Goal: Transaction & Acquisition: Purchase product/service

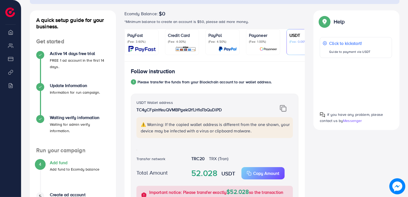
scroll to position [53, 0]
click at [284, 108] on img at bounding box center [283, 108] width 7 height 7
click at [283, 108] on img at bounding box center [283, 108] width 7 height 7
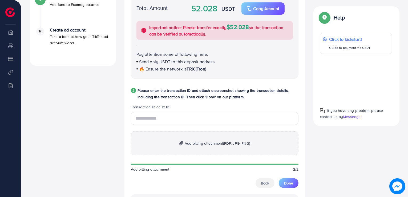
scroll to position [240, 0]
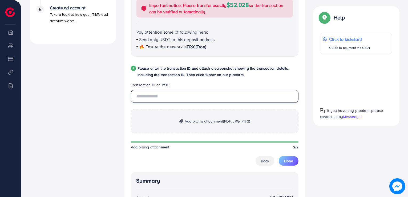
click at [161, 99] on input "text" at bounding box center [215, 96] width 168 height 13
paste input "**********"
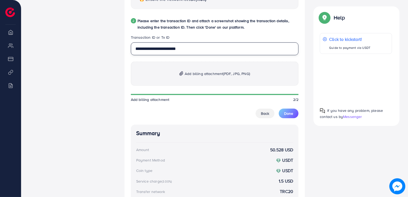
scroll to position [320, 0]
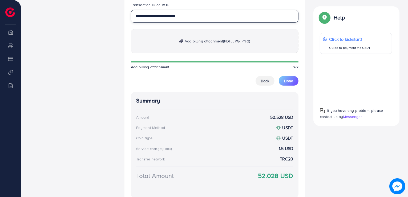
type input "**********"
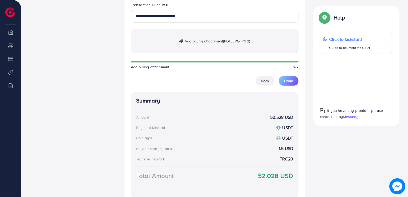
click at [230, 51] on p "Add billing attachment (PDF, JPG, PNG)" at bounding box center [215, 41] width 168 height 24
click at [224, 42] on span "(PDF, JPG, PNG)" at bounding box center [236, 40] width 27 height 5
click at [237, 40] on span "(PDF, JPG, PNG)" at bounding box center [236, 40] width 27 height 5
click at [209, 38] on p "Add billing attachment (PDF, JPG, PNG)" at bounding box center [215, 41] width 168 height 24
click at [243, 47] on p "Add billing attachment (PDF, JPG, PNG)" at bounding box center [215, 41] width 168 height 24
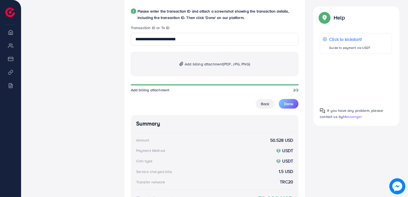
scroll to position [266, 0]
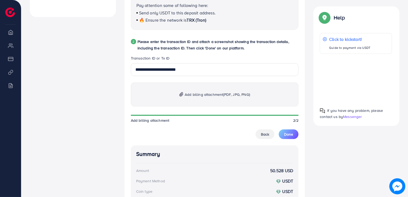
click at [202, 93] on span "Add billing attachment (PDF, JPG, PNG)" at bounding box center [217, 94] width 65 height 6
click at [218, 95] on span "Add billing attachment (PDF, JPG, PNG)" at bounding box center [217, 94] width 65 height 6
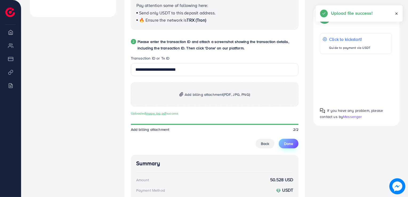
click at [285, 141] on span "Done" at bounding box center [288, 143] width 9 height 5
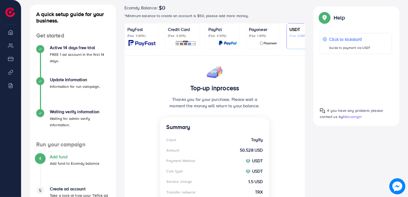
scroll to position [57, 0]
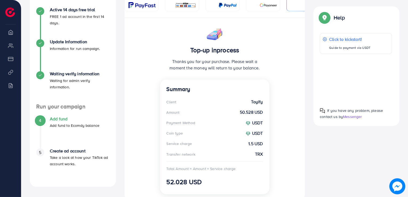
scroll to position [107, 0]
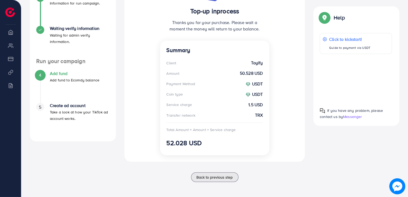
scroll to position [63, 0]
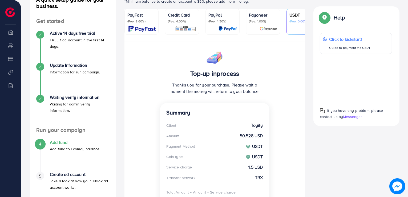
scroll to position [53, 0]
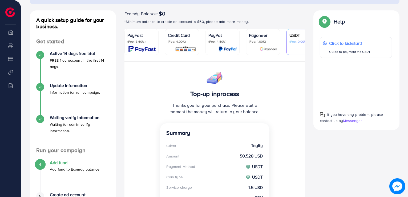
click at [394, 120] on div "Help Click to kickstart! Guide to payment via USDT If you have any problem, ple…" at bounding box center [356, 70] width 86 height 120
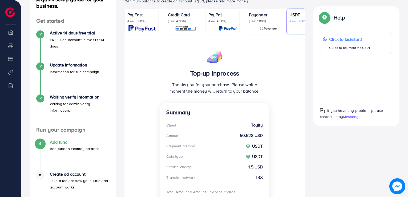
scroll to position [80, 0]
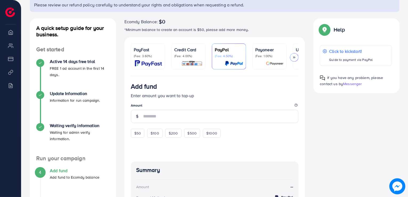
scroll to position [29, 0]
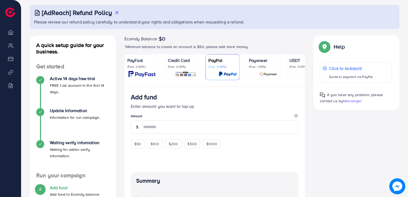
scroll to position [23, 0]
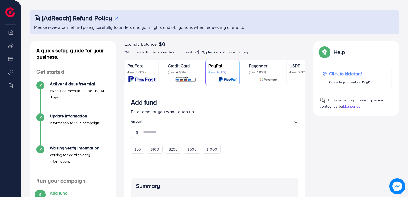
click at [293, 72] on p "(Fee: 0.00%)" at bounding box center [303, 72] width 28 height 4
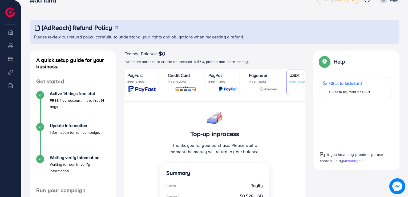
scroll to position [3, 0]
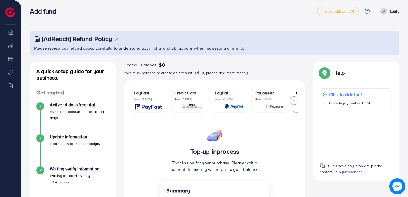
scroll to position [53, 0]
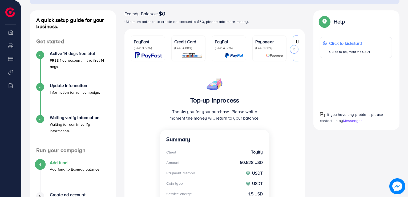
click at [291, 50] on div at bounding box center [294, 49] width 9 height 9
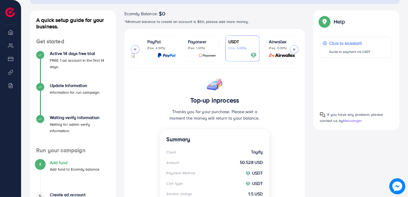
scroll to position [0, 69]
click at [293, 50] on p "(Fee: 0.00%)" at bounding box center [281, 48] width 28 height 4
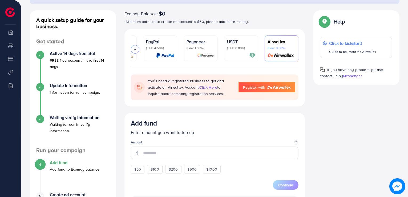
click at [239, 45] on div "USDT (Fee: 0.00%)" at bounding box center [241, 44] width 28 height 12
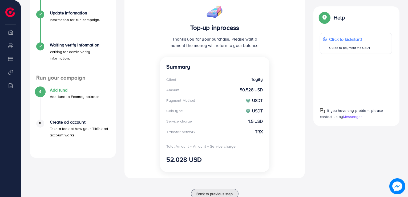
scroll to position [116, 0]
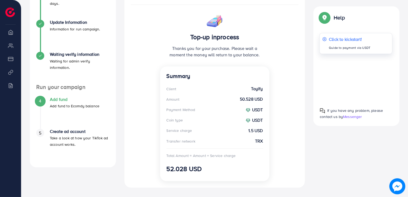
click at [323, 39] on icon at bounding box center [325, 39] width 4 height 4
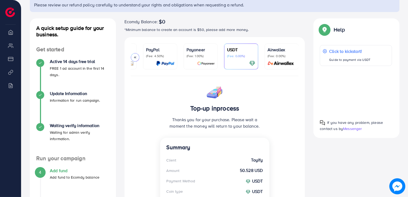
scroll to position [10, 0]
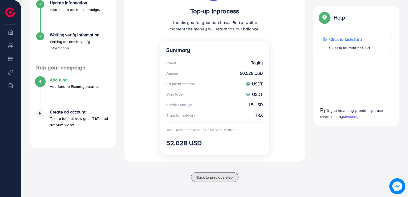
scroll to position [30, 0]
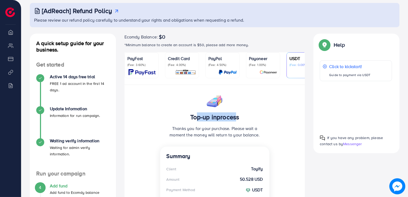
drag, startPoint x: 192, startPoint y: 117, endPoint x: 232, endPoint y: 118, distance: 40.5
click at [232, 118] on h3 "Top-up inprocess" at bounding box center [214, 117] width 96 height 8
click at [250, 120] on h3 "Top-up inprocess" at bounding box center [214, 117] width 96 height 8
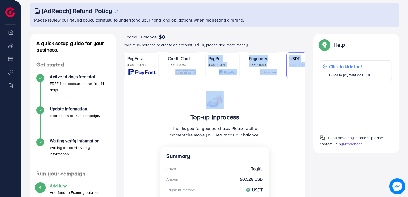
drag, startPoint x: 183, startPoint y: 86, endPoint x: 197, endPoint y: 85, distance: 13.9
click at [197, 85] on div "PayFast (Fee: 3.60%) Credit Card (Fee: 4.00%) PayPal (Fee: 4.50%) Payoneer (Fee…" at bounding box center [214, 161] width 181 height 219
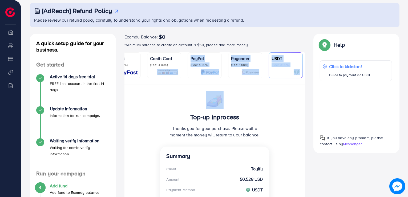
scroll to position [0, 56]
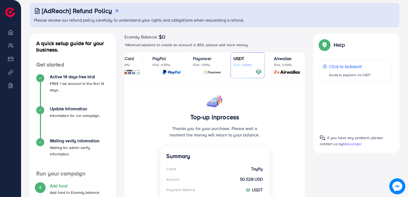
click at [282, 103] on div "Top-up inprocess Thanks you for your purchase. Please wait a moment the money w…" at bounding box center [214, 176] width 181 height 182
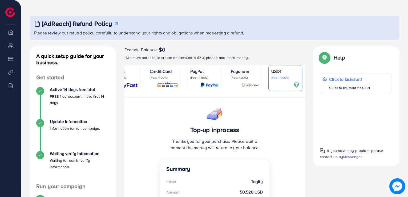
scroll to position [0, 0]
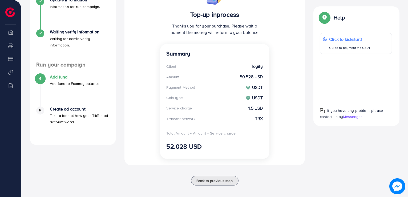
scroll to position [139, 0]
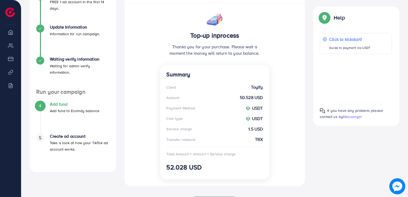
scroll to position [137, 0]
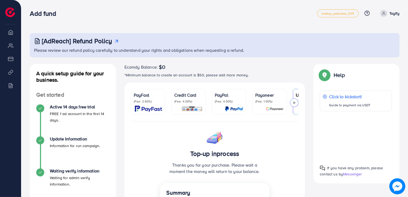
scroll to position [143, 0]
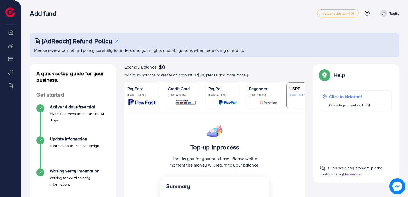
scroll to position [137, 0]
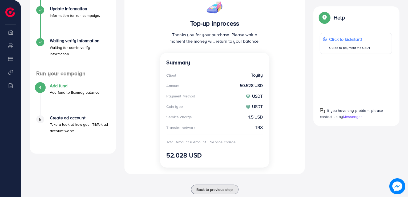
scroll to position [143, 0]
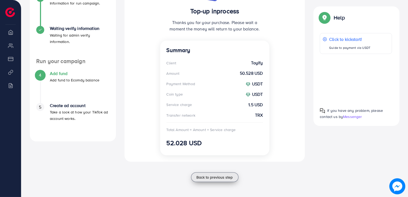
click at [227, 178] on span "Back to previous step" at bounding box center [215, 176] width 36 height 5
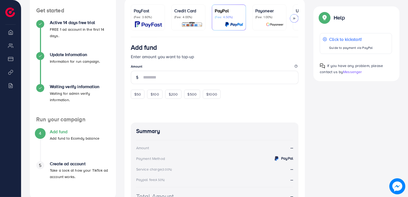
scroll to position [87, 0]
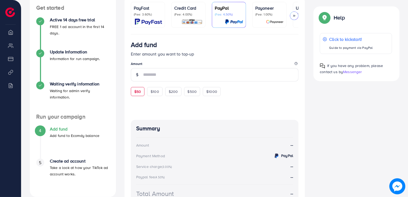
click at [140, 90] on span "$50" at bounding box center [137, 91] width 7 height 5
type input "**"
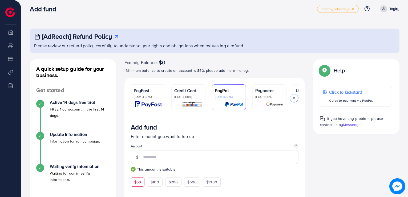
scroll to position [0, 0]
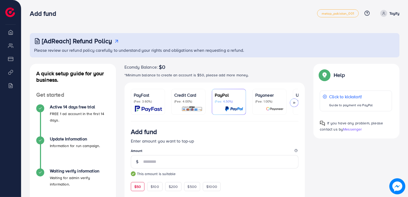
click at [297, 100] on div at bounding box center [294, 102] width 9 height 9
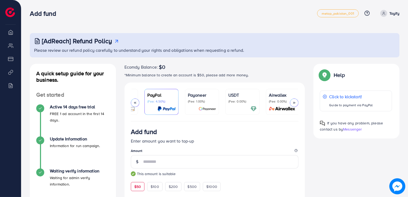
scroll to position [0, 69]
click at [246, 100] on p "(Fee: 0.00%)" at bounding box center [241, 101] width 28 height 4
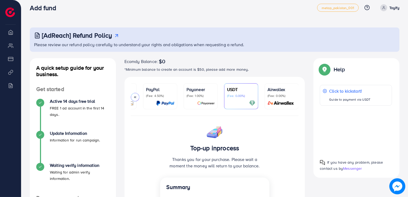
scroll to position [4, 0]
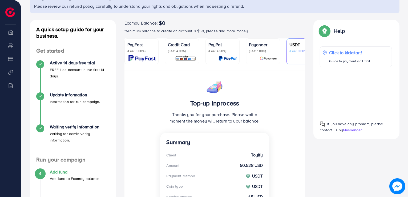
scroll to position [37, 0]
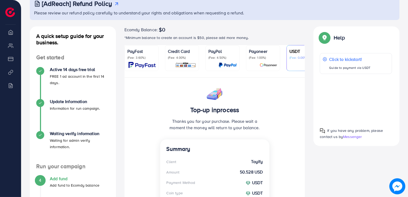
click at [249, 58] on p "(Fee: 1.00%)" at bounding box center [263, 57] width 28 height 4
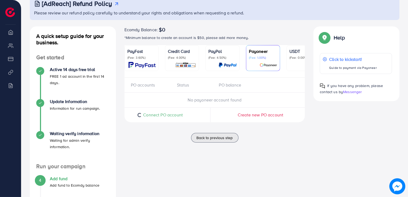
click at [288, 60] on link "USDT (Fee: 0.00%)" at bounding box center [303, 58] width 34 height 26
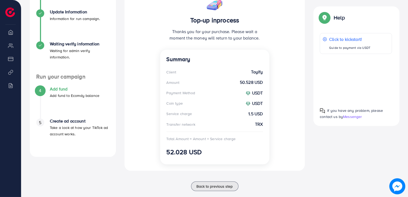
scroll to position [137, 0]
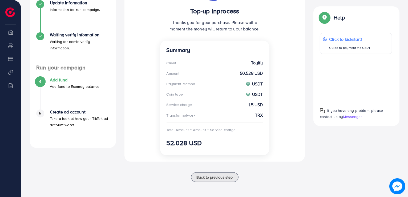
click at [218, 131] on div "Total Amount = Amount + Service charge" at bounding box center [200, 129] width 69 height 5
drag, startPoint x: 201, startPoint y: 142, endPoint x: 174, endPoint y: 147, distance: 27.1
click at [174, 146] on h3 "52.028 USD" at bounding box center [214, 143] width 96 height 8
click at [208, 147] on div "Summary Client Toyify Amount 50.528 USD Payment Method USDT Coin type USDT Serv…" at bounding box center [214, 97] width 109 height 115
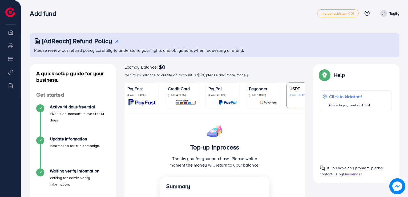
click at [115, 41] on icon at bounding box center [117, 41] width 6 height 6
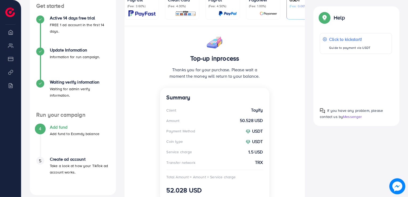
scroll to position [137, 0]
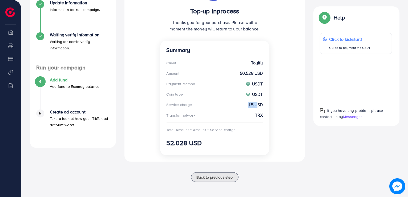
drag, startPoint x: 247, startPoint y: 105, endPoint x: 256, endPoint y: 105, distance: 9.1
click at [256, 105] on div "Service charge 1.5 USD" at bounding box center [214, 104] width 96 height 6
click at [257, 104] on strong "1.5 USD" at bounding box center [255, 104] width 14 height 6
click at [257, 112] on strong "TRX" at bounding box center [259, 115] width 8 height 6
click at [258, 115] on strong "TRX" at bounding box center [259, 115] width 8 height 6
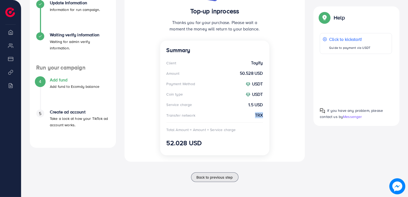
click at [258, 115] on strong "TRX" at bounding box center [259, 115] width 8 height 6
click at [241, 112] on div "Summary Client Toyify Amount 50.528 USD Payment Method USDT Coin type USDT Serv…" at bounding box center [214, 97] width 109 height 115
click at [323, 111] on img at bounding box center [322, 110] width 5 height 5
click at [356, 118] on span "Messenger" at bounding box center [352, 116] width 19 height 5
click at [357, 119] on span "Messenger" at bounding box center [352, 116] width 19 height 5
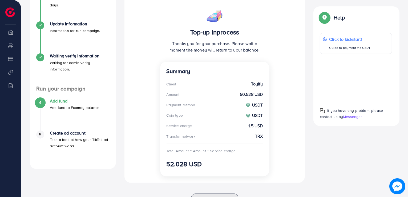
scroll to position [115, 0]
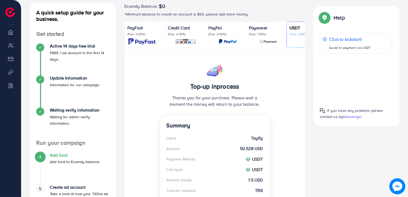
scroll to position [66, 0]
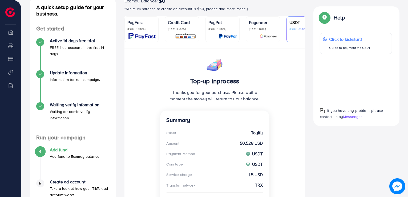
click at [238, 108] on div "Top-up inprocess Thanks you for your purchase. Please wait a moment the money w…" at bounding box center [214, 82] width 109 height 55
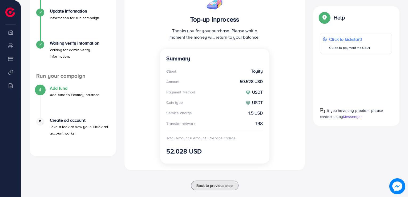
scroll to position [91, 0]
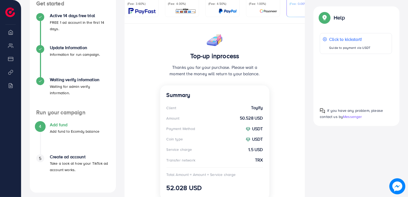
click at [238, 108] on div "Client Toyify" at bounding box center [214, 107] width 96 height 6
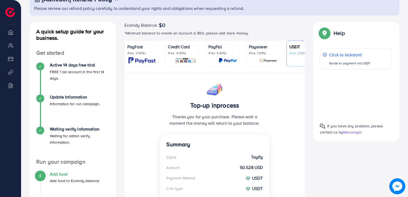
scroll to position [6, 0]
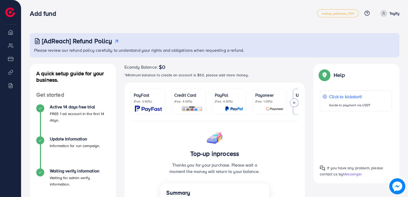
drag, startPoint x: 0, startPoint y: 0, endPoint x: 213, endPoint y: 10, distance: 212.8
click at [213, 10] on div "Add fund" at bounding box center [173, 14] width 287 height 8
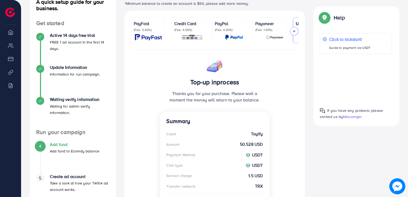
scroll to position [75, 0]
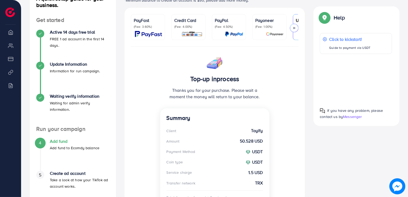
click at [295, 27] on icon at bounding box center [294, 28] width 4 height 4
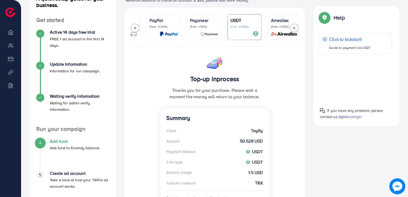
scroll to position [0, 69]
click at [295, 27] on link "Airwallex (Fee: 0.00%)" at bounding box center [281, 27] width 34 height 26
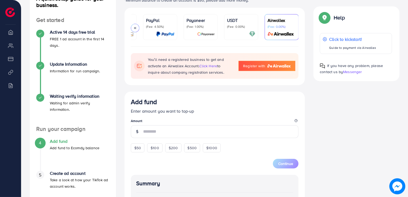
click at [251, 23] on div "USDT (Fee: 0.00%)" at bounding box center [241, 23] width 28 height 12
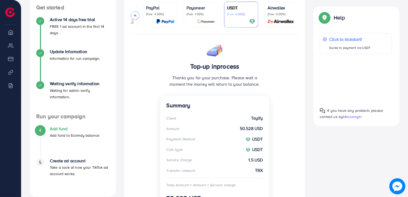
scroll to position [91, 0]
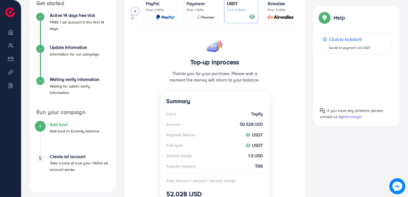
click at [288, 85] on div "Top-up inprocess Thanks you for your purchase. Please wait a moment the money w…" at bounding box center [214, 121] width 181 height 182
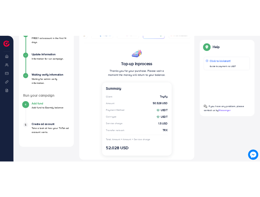
scroll to position [85, 0]
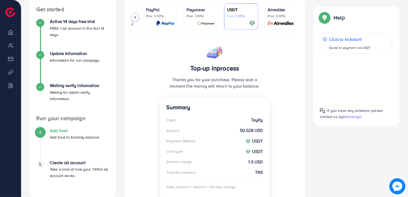
drag, startPoint x: 187, startPoint y: 68, endPoint x: 261, endPoint y: 87, distance: 76.0
click at [261, 87] on div "Top-up inprocess Thanks you for your purchase. Please wait a moment the money w…" at bounding box center [214, 69] width 109 height 55
copy div "Top-up inprocess Thanks you for your purchase. Please wait a moment the money w…"
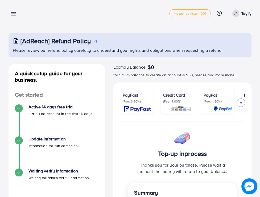
click at [241, 11] on link "Toyify" at bounding box center [240, 13] width 21 height 7
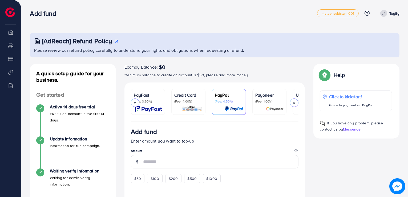
scroll to position [0, 69]
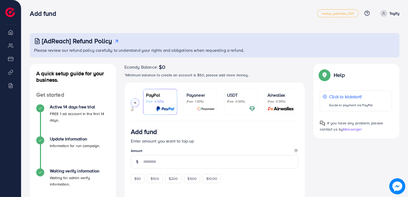
click at [233, 94] on p "USDT" at bounding box center [241, 95] width 28 height 6
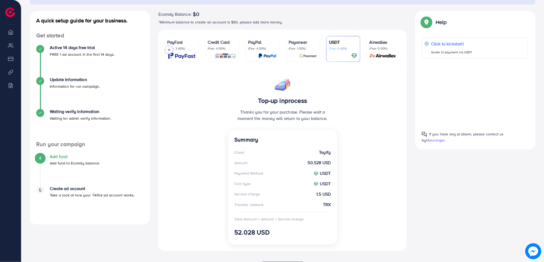
scroll to position [61, 0]
